Goal: Check status: Check status

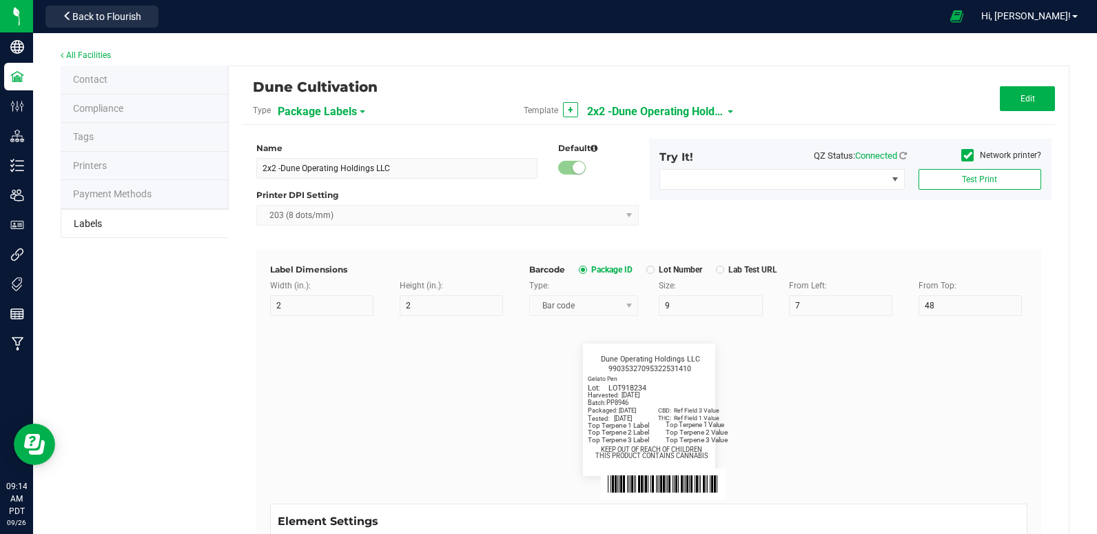
scroll to position [55, 0]
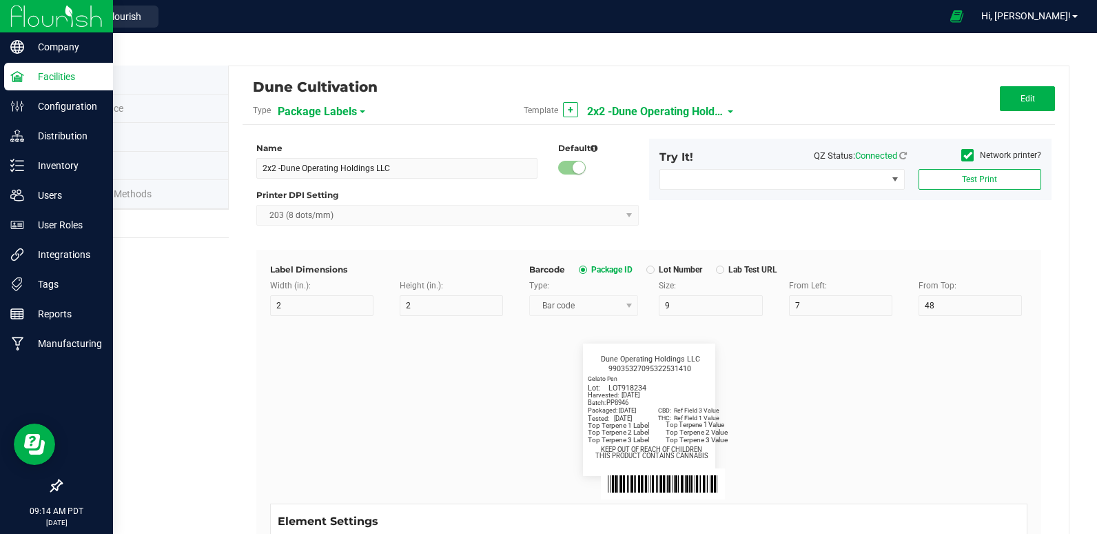
click at [53, 30] on img at bounding box center [56, 16] width 92 height 32
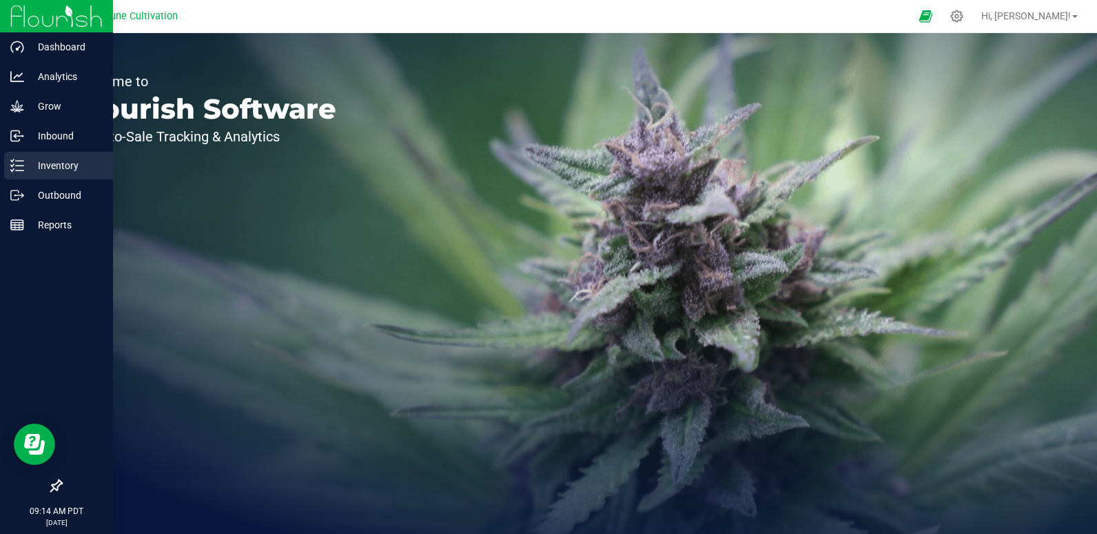
click at [52, 172] on p "Inventory" at bounding box center [65, 165] width 83 height 17
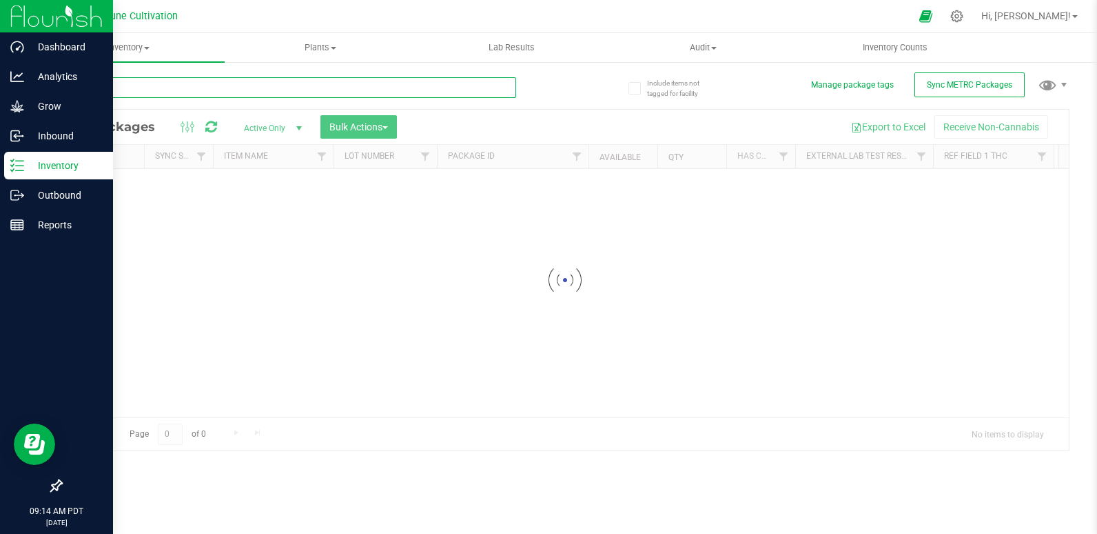
click at [187, 83] on input "text" at bounding box center [289, 87] width 456 height 21
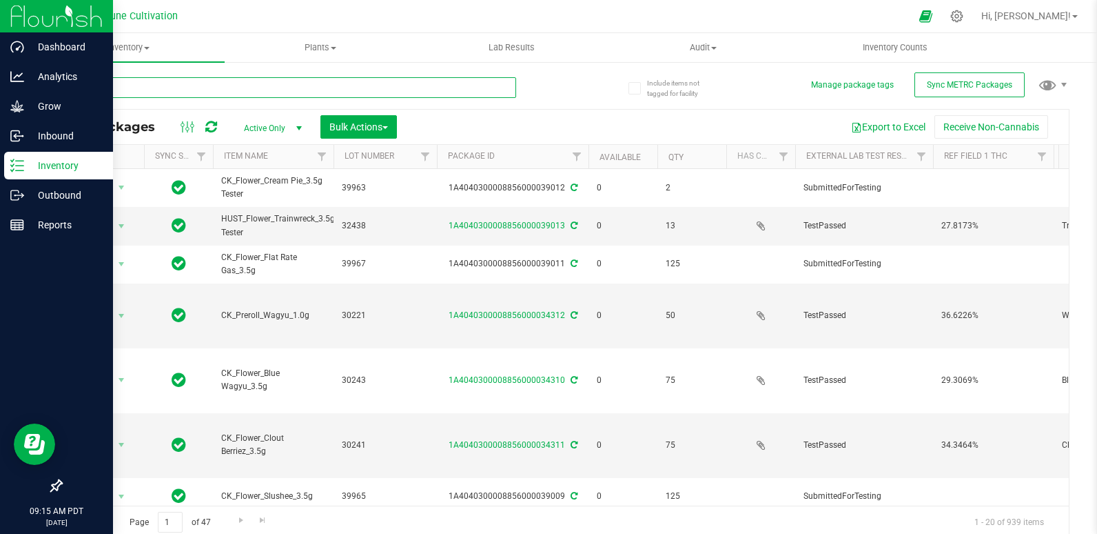
type input "39903"
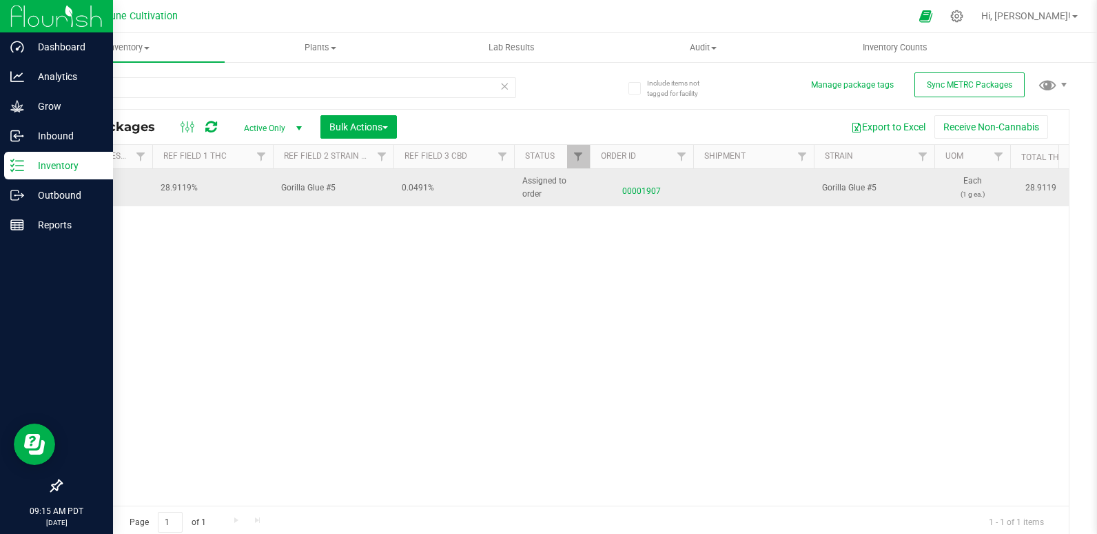
click at [645, 191] on span "00001907" at bounding box center [641, 188] width 87 height 20
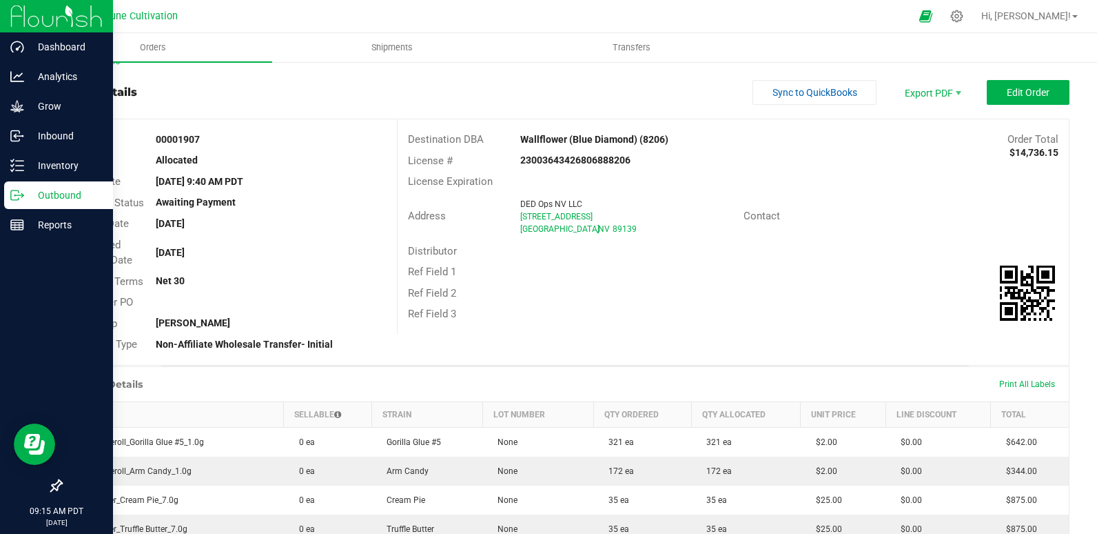
scroll to position [19, 0]
